Goal: Transaction & Acquisition: Purchase product/service

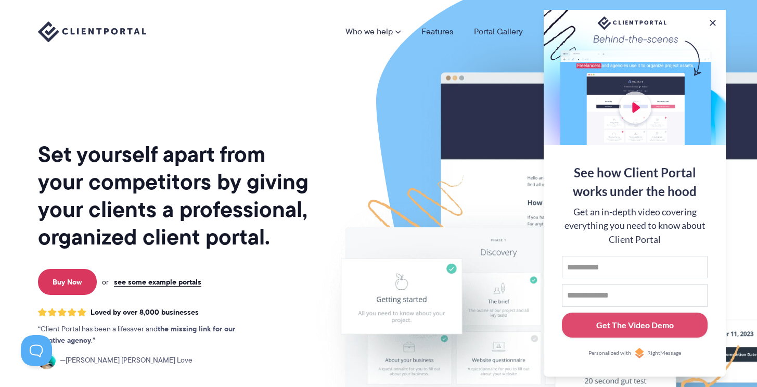
click at [634, 107] on div at bounding box center [635, 77] width 182 height 135
click at [637, 105] on div at bounding box center [635, 77] width 182 height 135
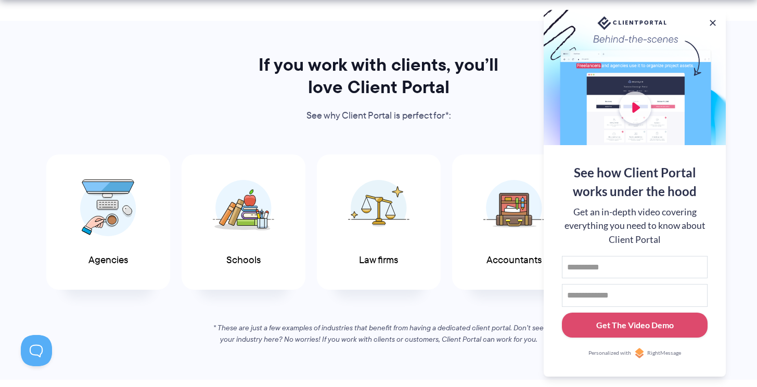
scroll to position [489, 0]
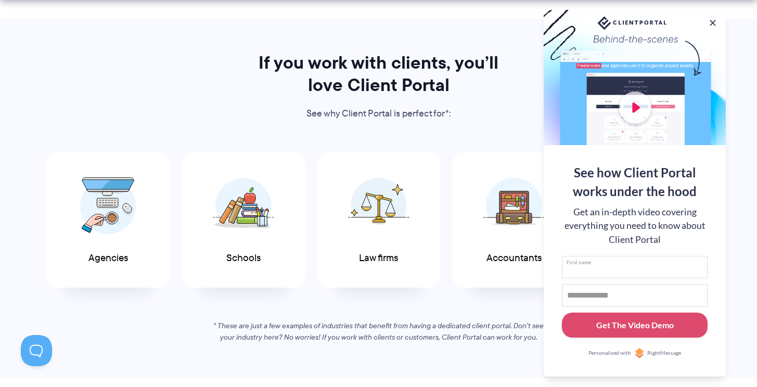
click at [618, 271] on input "First name" at bounding box center [635, 267] width 146 height 23
type input "*"
click at [592, 294] on input "Email address" at bounding box center [635, 295] width 146 height 23
type input "*"
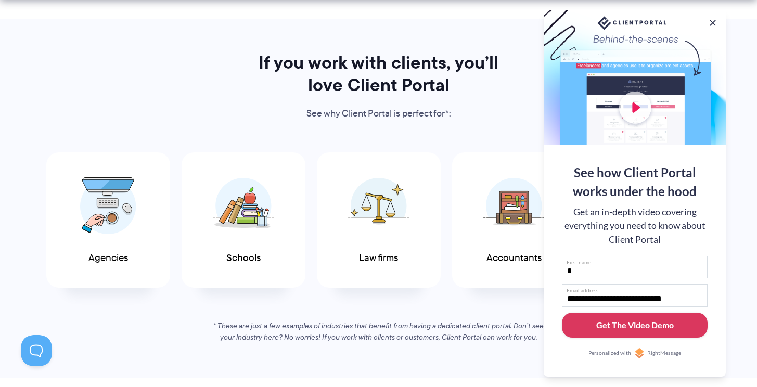
type input "**********"
click at [642, 321] on div "Get The Video Demo" at bounding box center [635, 325] width 78 height 12
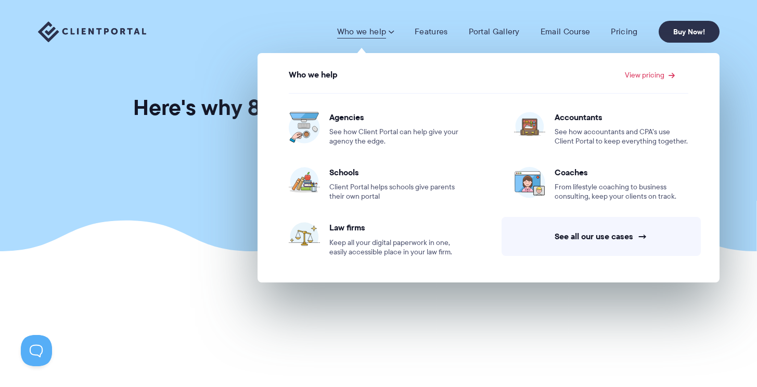
click at [385, 33] on link "Who we help" at bounding box center [365, 32] width 57 height 10
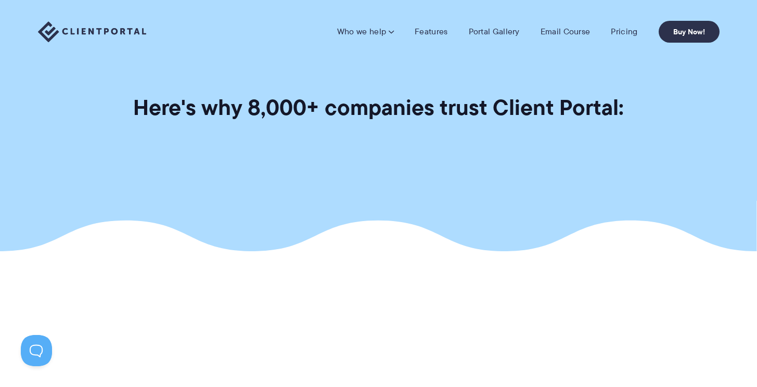
click at [385, 33] on link "Who we help" at bounding box center [365, 32] width 57 height 10
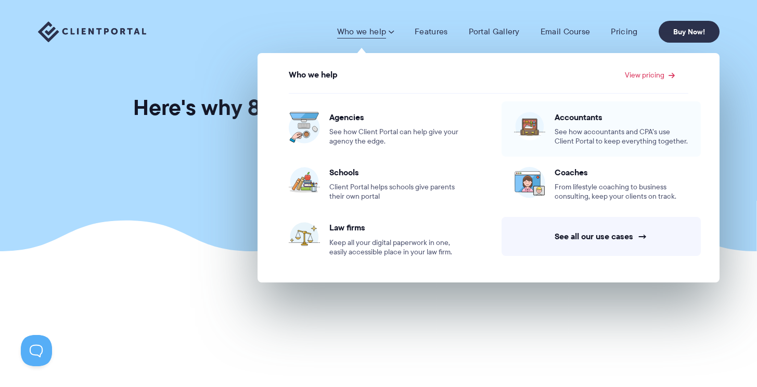
click at [567, 132] on span "See how accountants and CPA’s use Client Portal to keep everything together." at bounding box center [622, 136] width 134 height 19
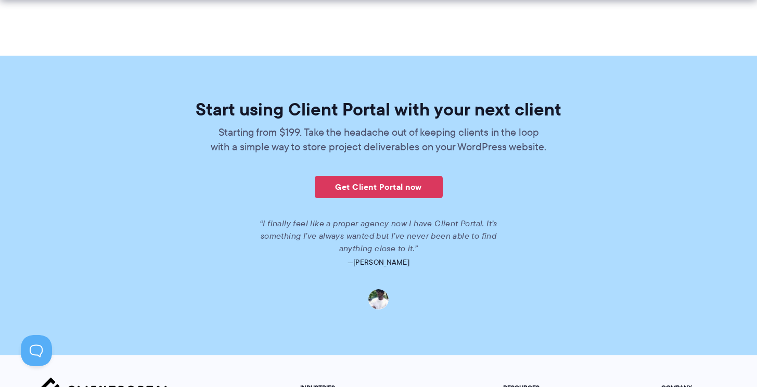
scroll to position [2241, 0]
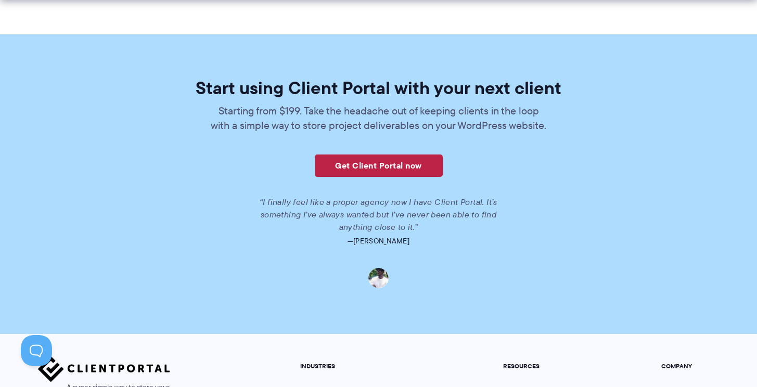
click at [386, 166] on link "Get Client Portal now" at bounding box center [379, 166] width 128 height 22
click at [429, 123] on p "Starting from $199. Take the headache out of keeping clients in the loop with a…" at bounding box center [379, 118] width 338 height 29
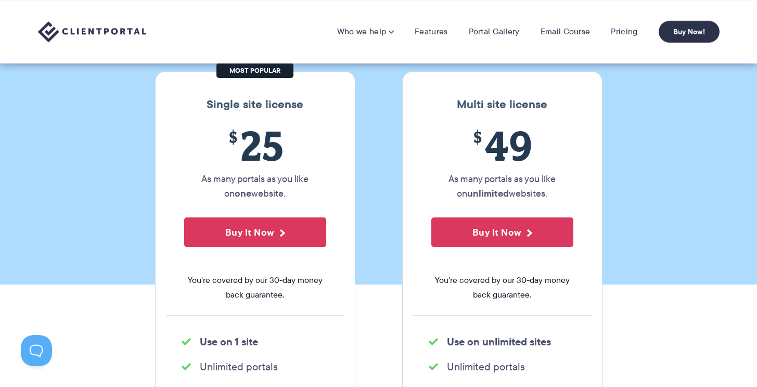
scroll to position [110, 0]
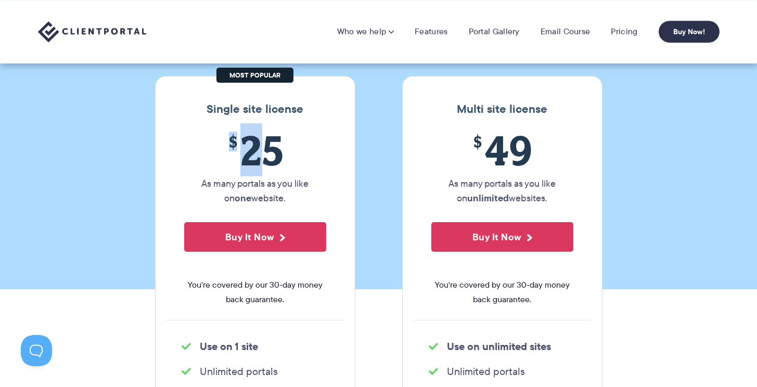
drag, startPoint x: 225, startPoint y: 138, endPoint x: 265, endPoint y: 141, distance: 40.6
click at [266, 141] on span "$ 25" at bounding box center [255, 149] width 142 height 47
click at [265, 141] on span "$ 25" at bounding box center [255, 149] width 142 height 47
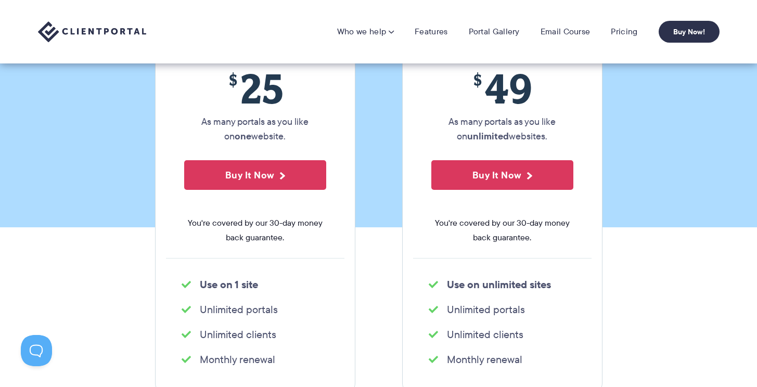
scroll to position [155, 0]
